Goal: Information Seeking & Learning: Learn about a topic

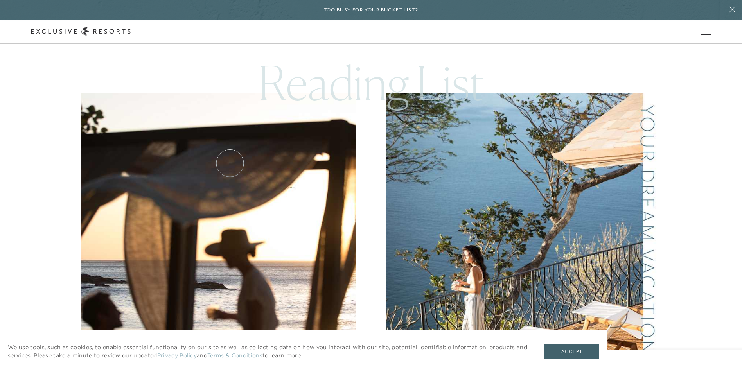
scroll to position [401, 0]
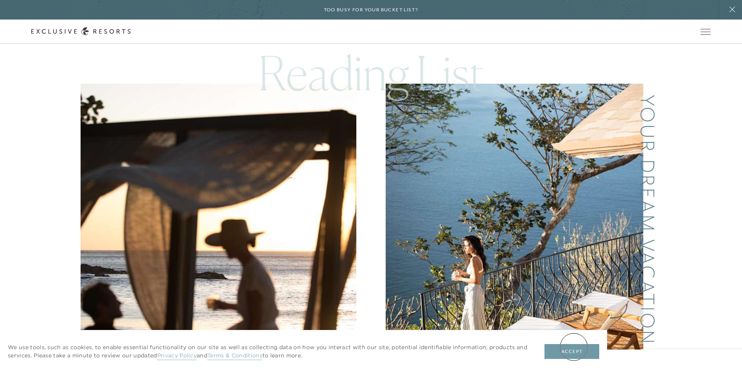
click at [574, 347] on button "Accept" at bounding box center [572, 351] width 55 height 15
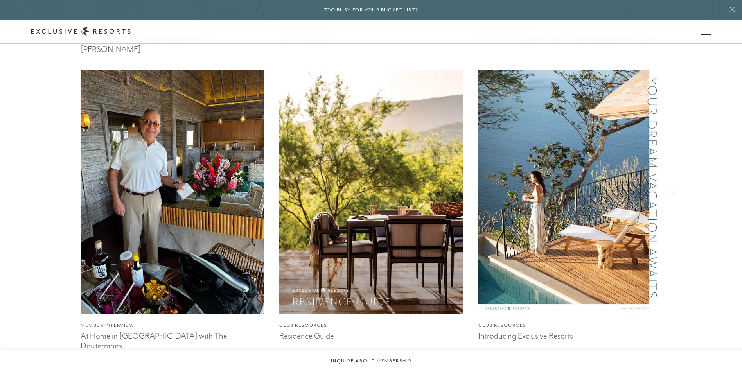
scroll to position [2162, 0]
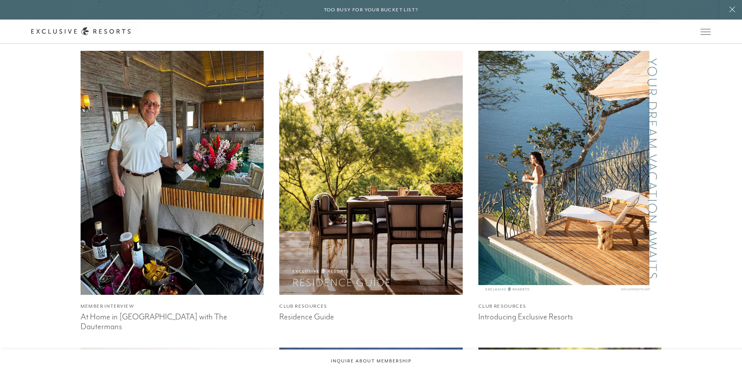
click at [169, 260] on img at bounding box center [172, 172] width 202 height 269
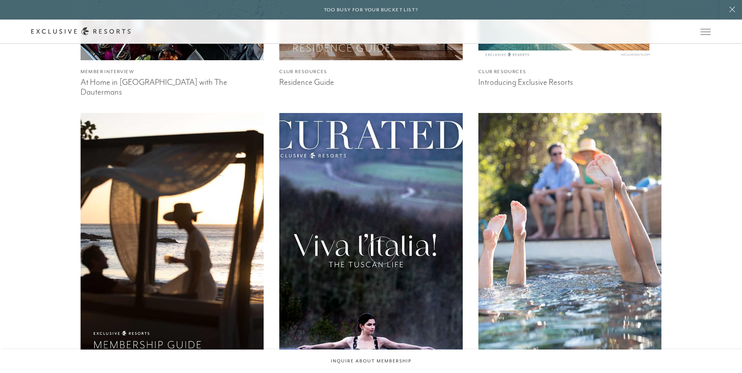
scroll to position [2631, 0]
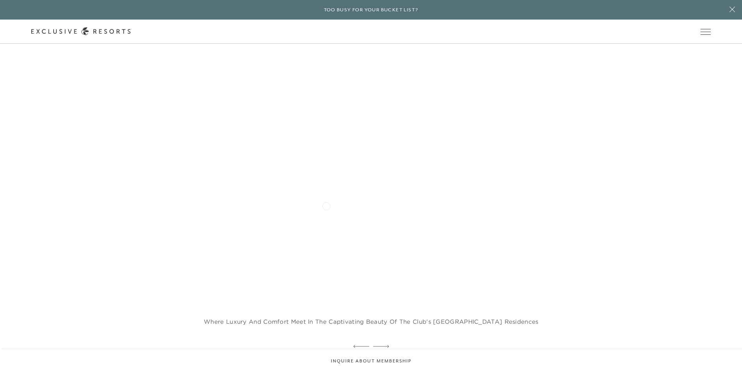
scroll to position [1370, 0]
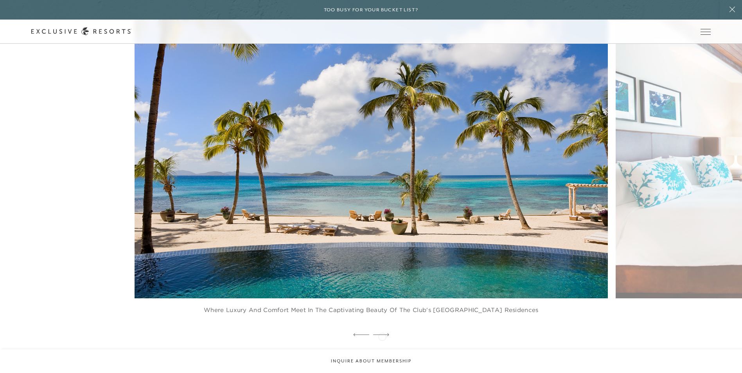
click at [382, 336] on icon at bounding box center [381, 334] width 16 height 3
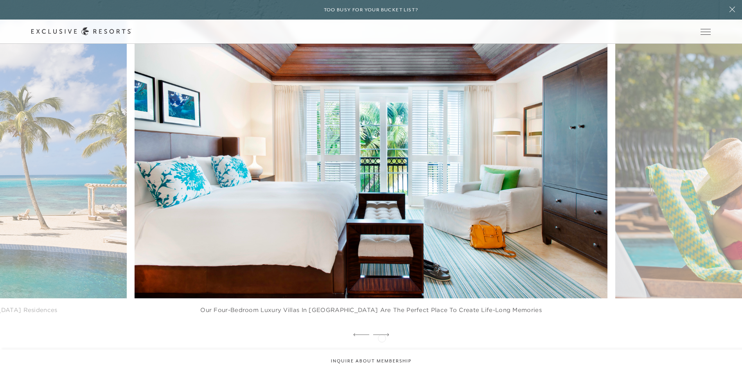
click at [382, 338] on div at bounding box center [381, 335] width 16 height 12
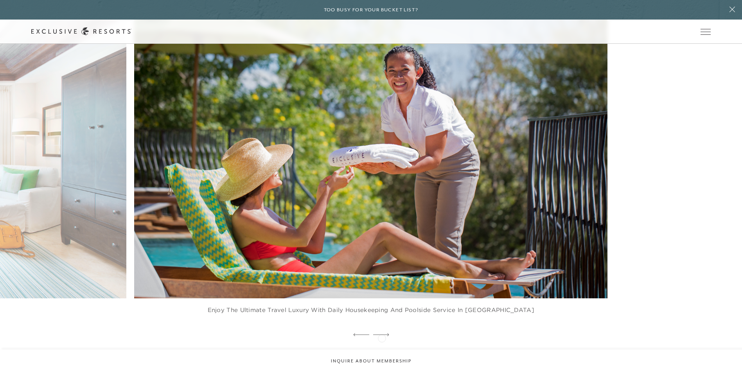
click at [382, 338] on div at bounding box center [381, 335] width 16 height 12
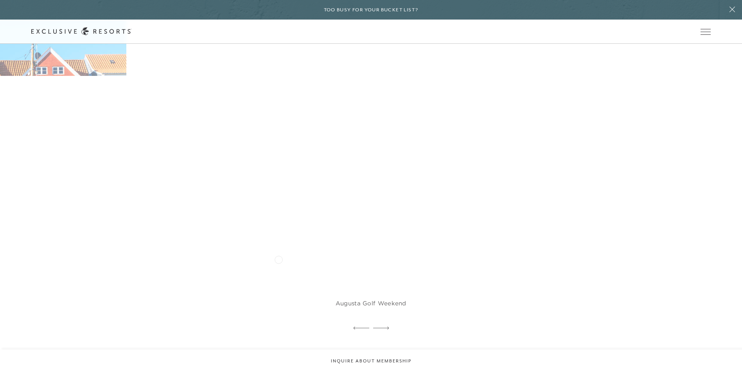
scroll to position [2387, 0]
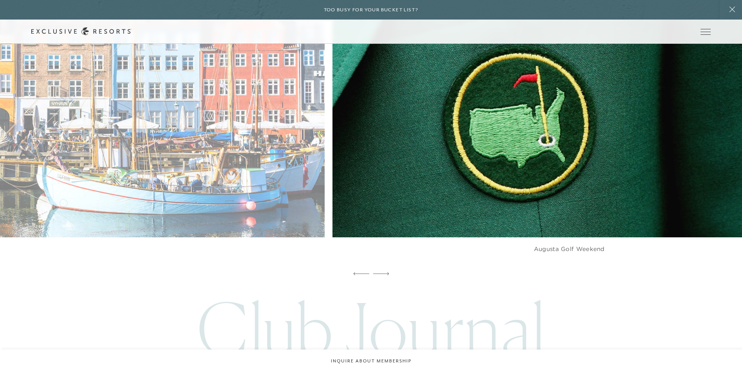
click at [267, 215] on img at bounding box center [103, 92] width 521 height 320
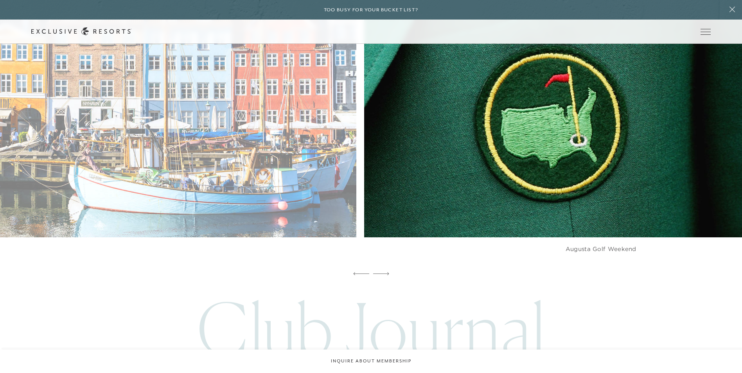
click at [428, 200] on img at bounding box center [616, 92] width 521 height 320
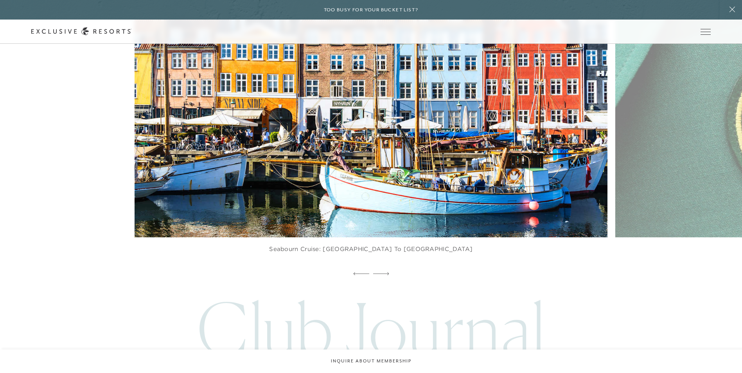
click at [365, 254] on link "9 Days in Northern Europe Seabourn Cruise: Copenhagen to London Seabourn Cruise…" at bounding box center [371, 107] width 473 height 322
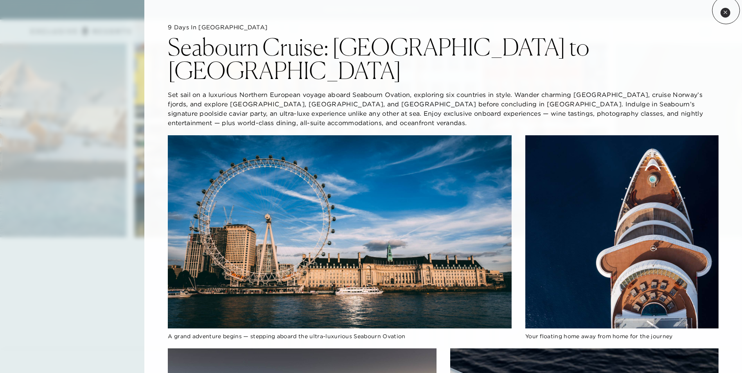
click at [726, 10] on icon at bounding box center [726, 12] width 4 height 4
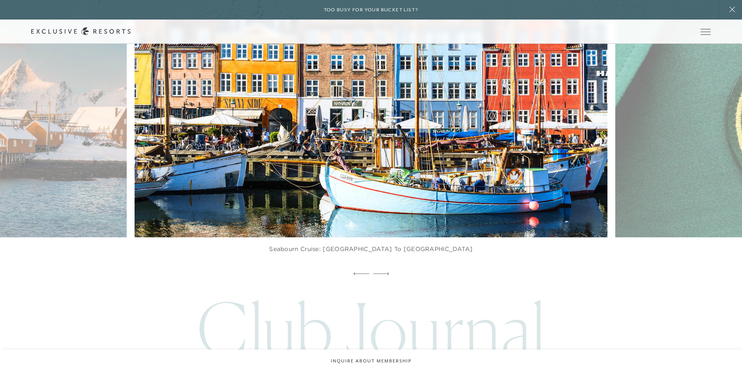
click at [647, 208] on img at bounding box center [386, 92] width 521 height 320
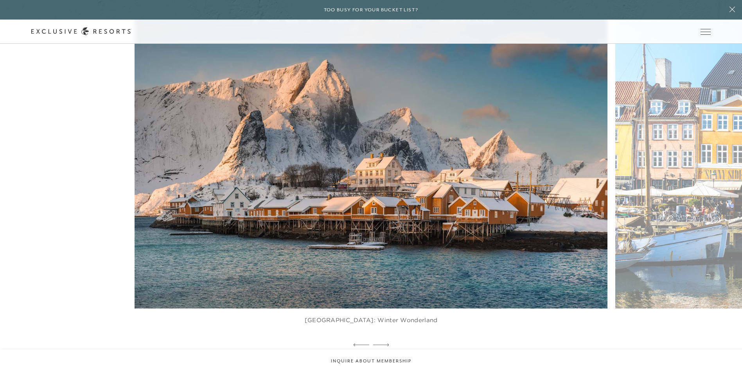
scroll to position [2309, 0]
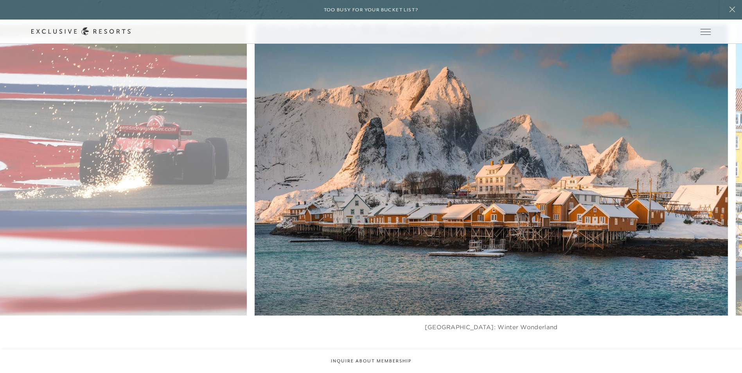
click at [650, 201] on img at bounding box center [507, 170] width 521 height 320
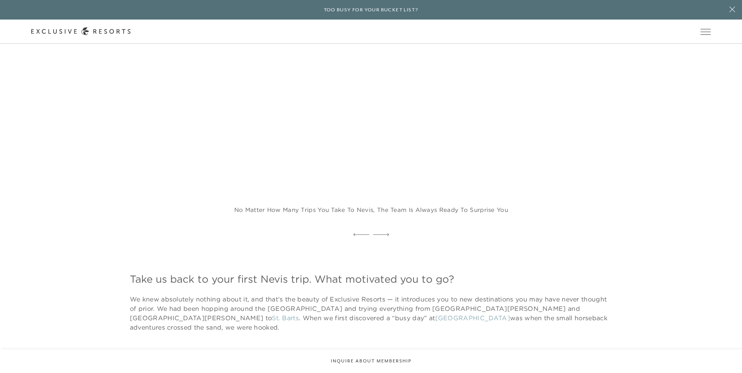
scroll to position [704, 0]
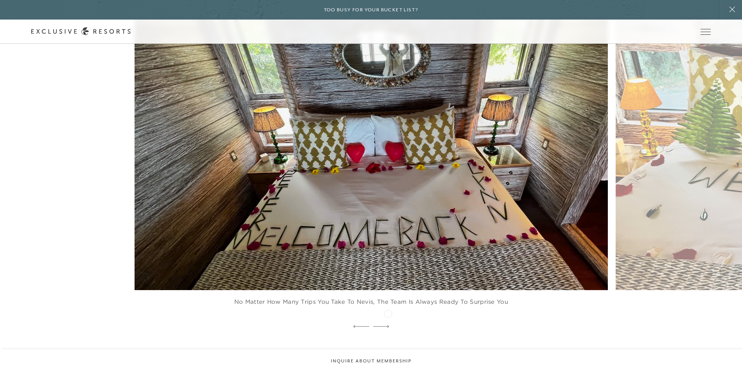
click at [388, 321] on div at bounding box center [381, 327] width 16 height 12
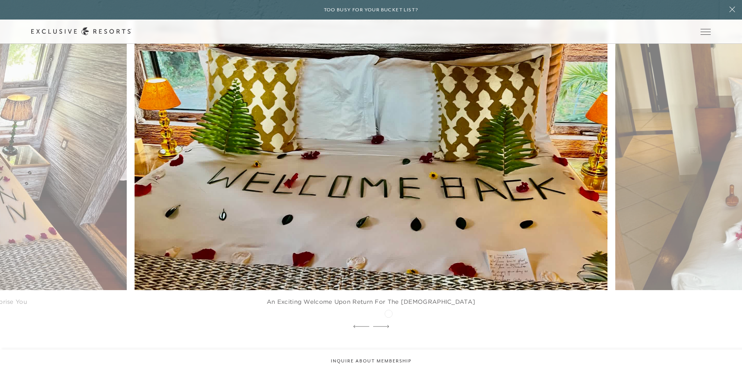
click at [389, 321] on div at bounding box center [381, 327] width 16 height 12
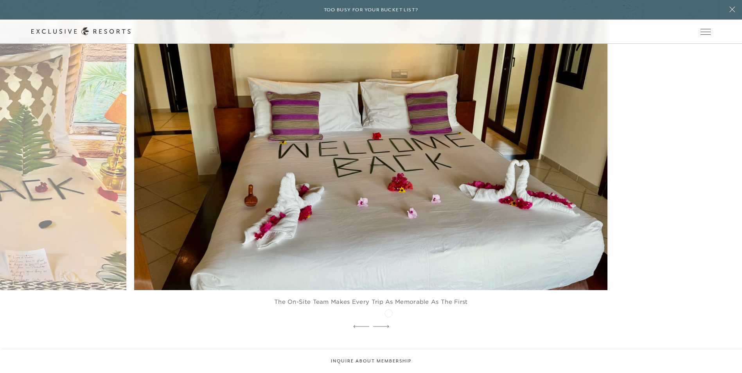
click at [389, 321] on div at bounding box center [381, 327] width 16 height 12
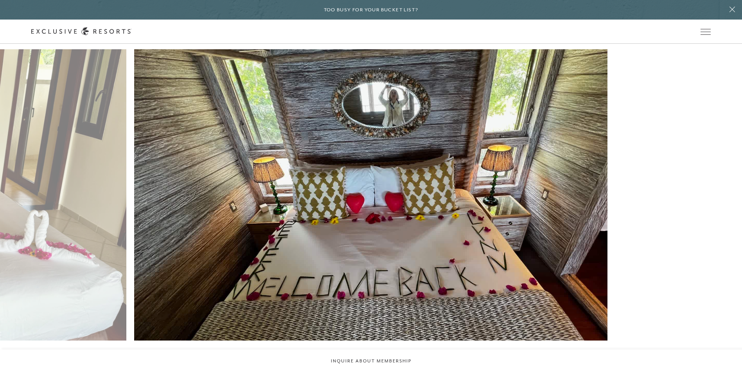
scroll to position [665, 0]
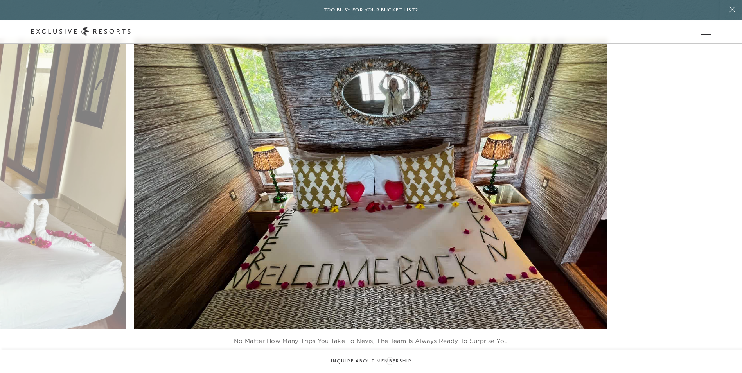
click at [388, 364] on icon at bounding box center [381, 365] width 16 height 3
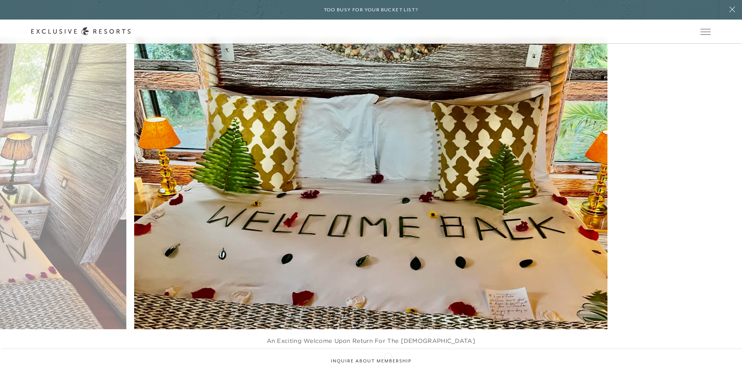
click at [388, 364] on icon at bounding box center [381, 365] width 16 height 3
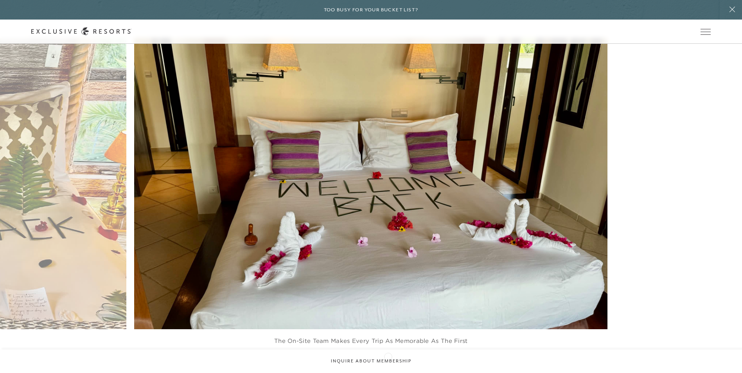
click at [388, 364] on icon at bounding box center [381, 365] width 16 height 3
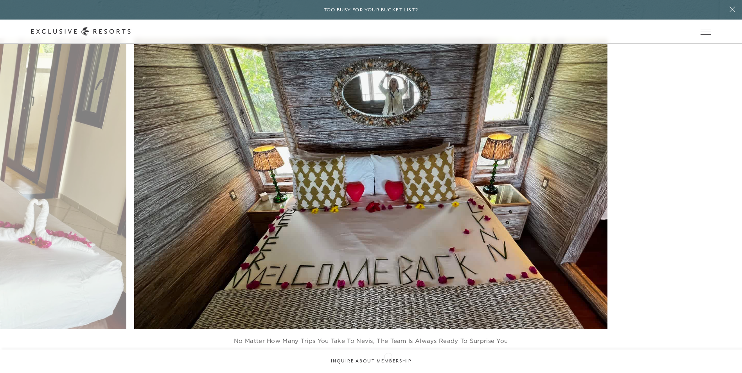
click at [388, 364] on icon at bounding box center [381, 365] width 16 height 3
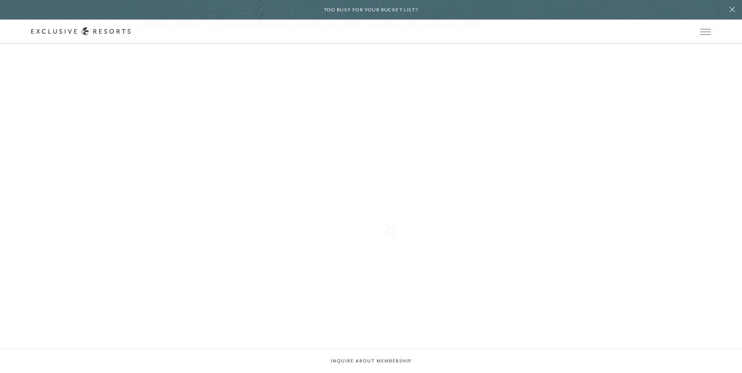
scroll to position [2191, 0]
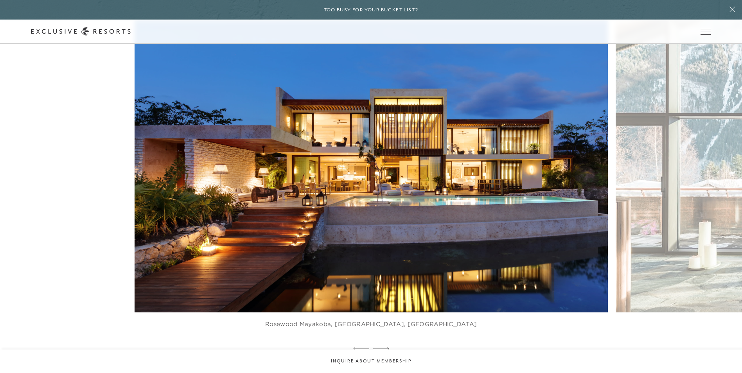
scroll to position [1370, 0]
click at [387, 347] on icon at bounding box center [381, 348] width 16 height 3
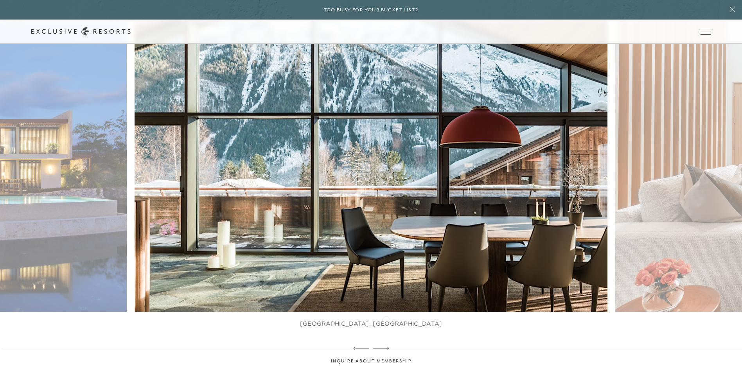
click at [386, 347] on icon at bounding box center [381, 348] width 16 height 3
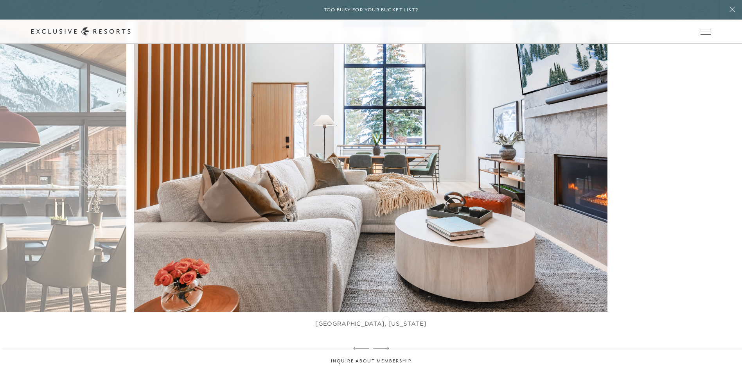
click at [386, 347] on icon at bounding box center [381, 348] width 16 height 3
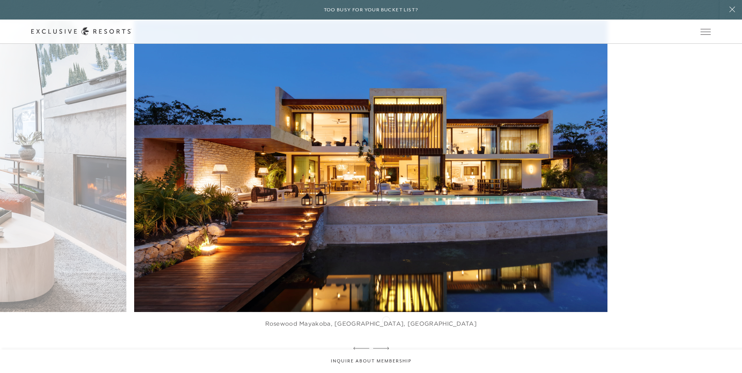
click at [386, 347] on icon at bounding box center [381, 348] width 16 height 3
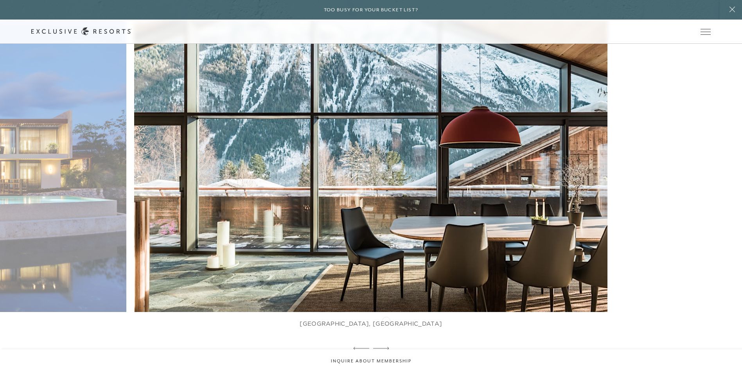
click at [386, 347] on icon at bounding box center [381, 348] width 16 height 3
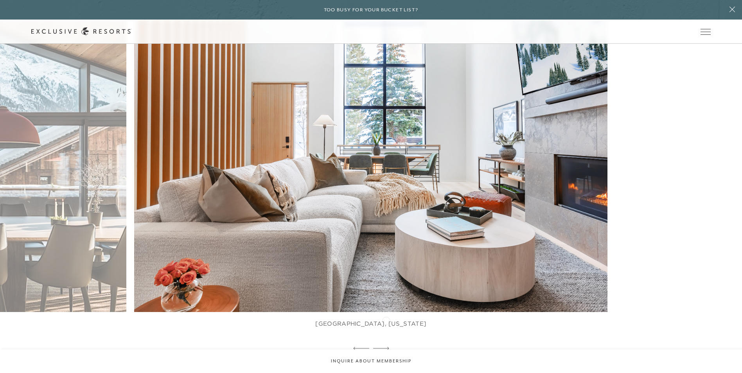
click at [386, 347] on icon at bounding box center [381, 348] width 16 height 3
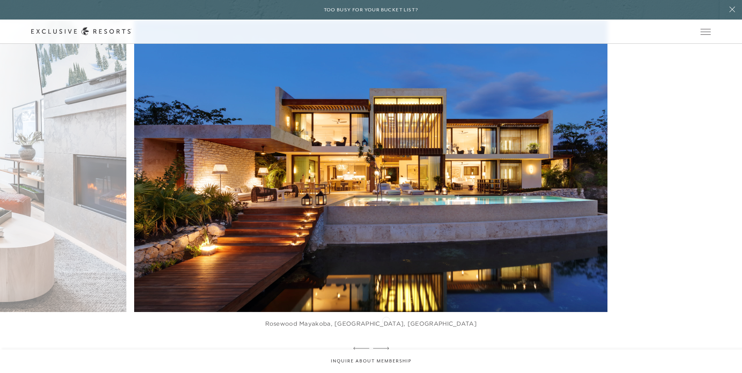
click at [386, 347] on icon at bounding box center [381, 348] width 16 height 3
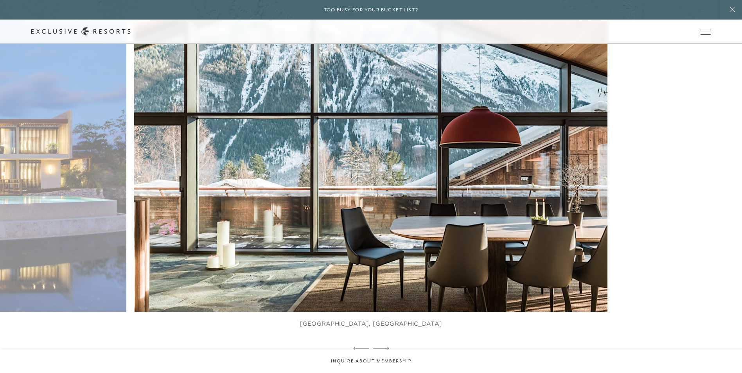
click at [386, 347] on icon at bounding box center [381, 348] width 16 height 3
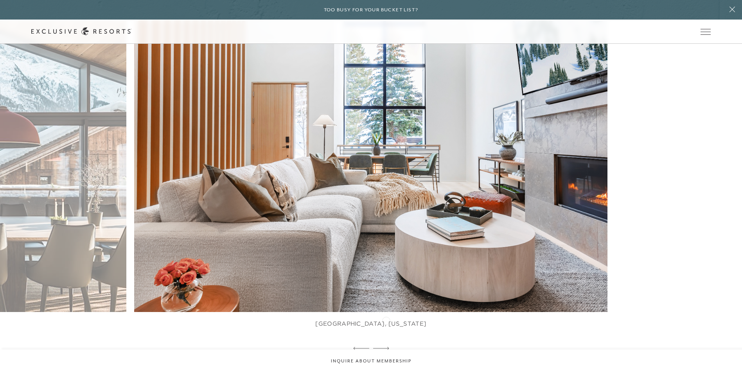
scroll to position [1565, 0]
